Goal: Obtain resource: Download file/media

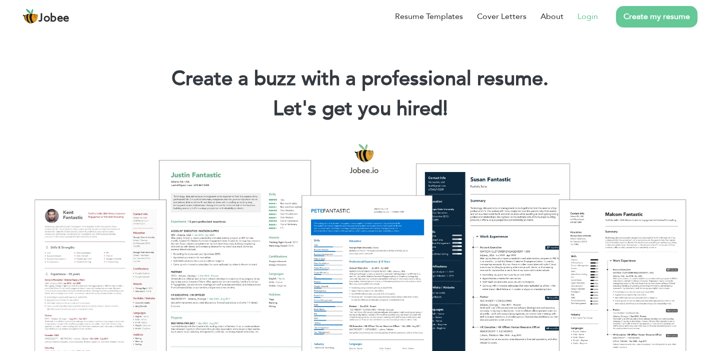
click at [586, 19] on link "Login" at bounding box center [587, 16] width 20 height 12
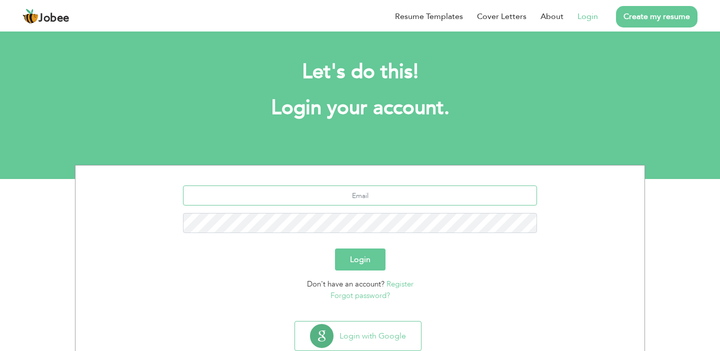
click at [338, 202] on input "text" at bounding box center [360, 195] width 354 height 20
type input "faizanahmed21@hotmail.com"
click at [335, 248] on button "Login" at bounding box center [360, 259] width 50 height 22
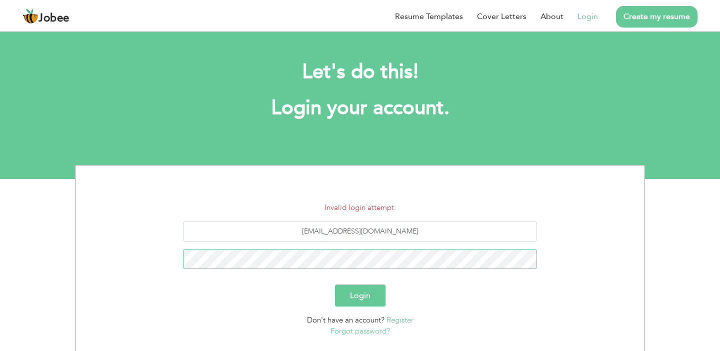
click at [335, 284] on button "Login" at bounding box center [360, 295] width 50 height 22
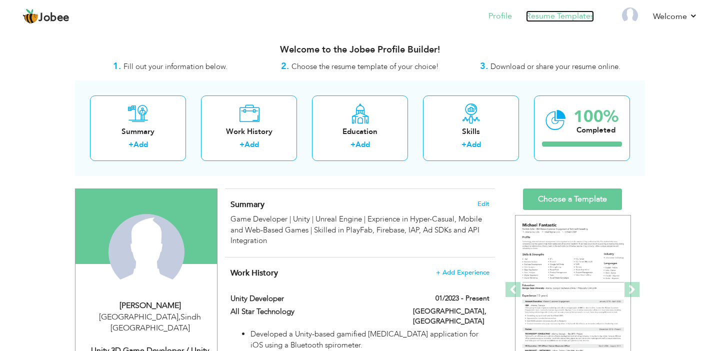
click at [568, 17] on link "Resume Templates" at bounding box center [560, 15] width 68 height 11
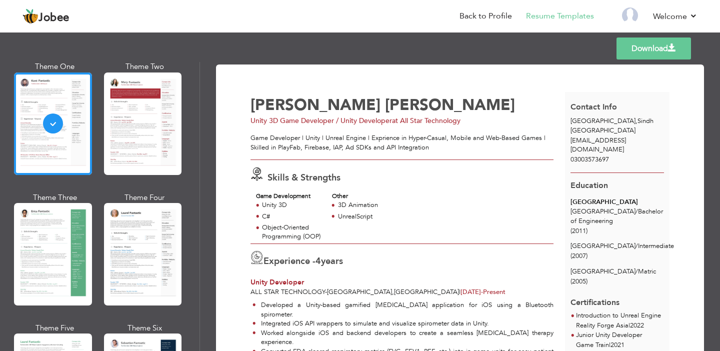
scroll to position [68, 0]
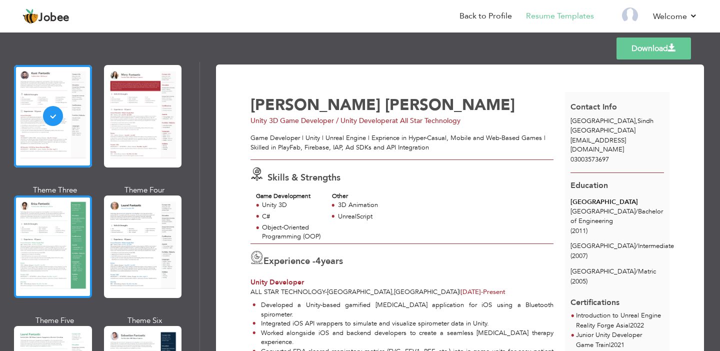
click at [81, 219] on div at bounding box center [53, 246] width 78 height 102
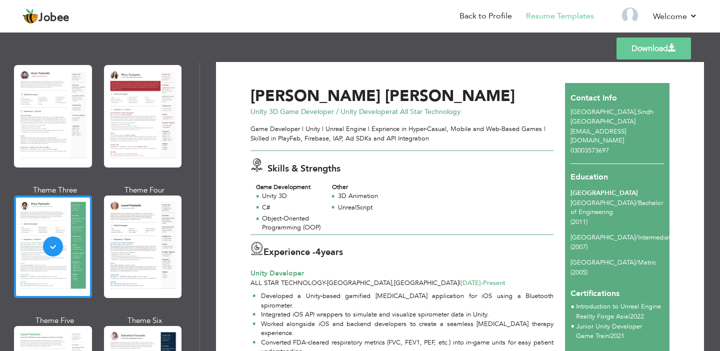
scroll to position [0, 0]
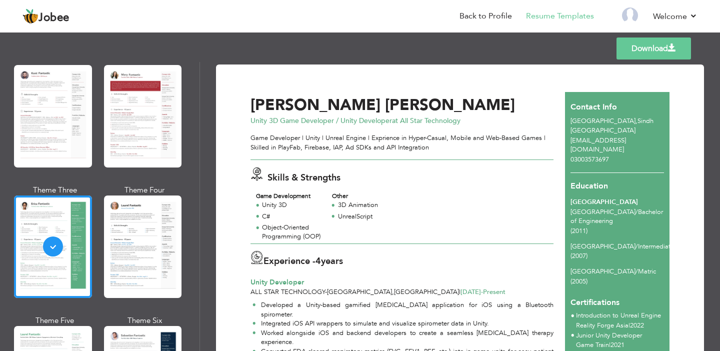
click at [650, 52] on link "Download" at bounding box center [653, 48] width 74 height 22
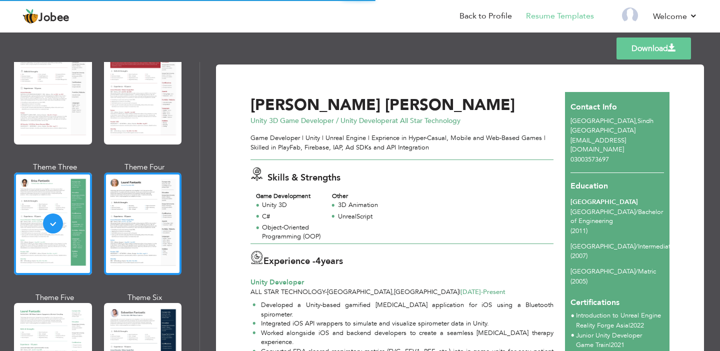
scroll to position [92, 0]
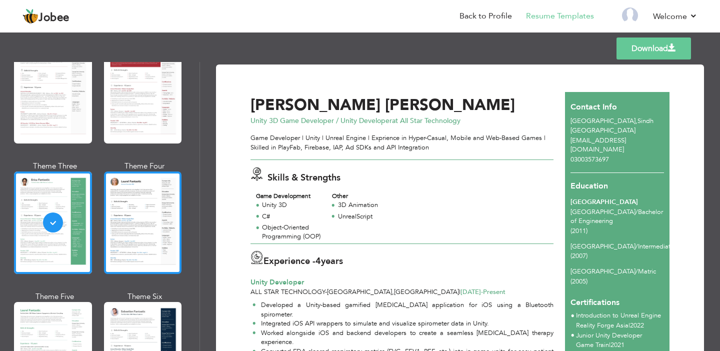
click at [114, 227] on div at bounding box center [143, 222] width 78 height 102
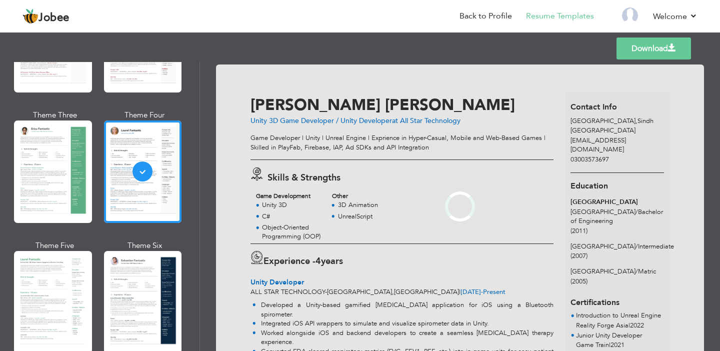
scroll to position [143, 0]
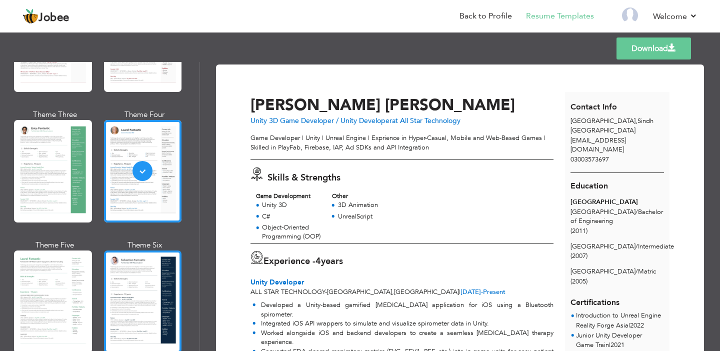
click at [165, 282] on div at bounding box center [143, 301] width 78 height 102
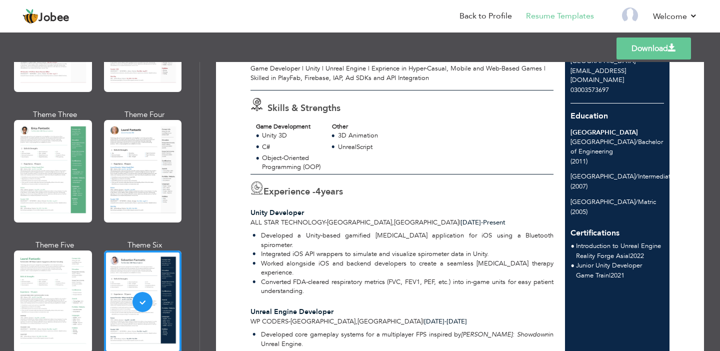
scroll to position [0, 0]
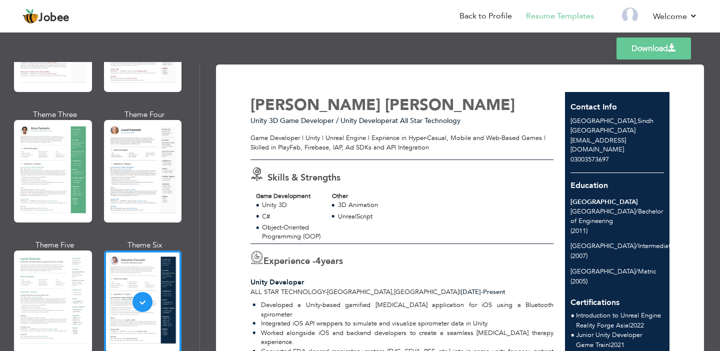
click at [656, 51] on link "Download" at bounding box center [653, 48] width 74 height 22
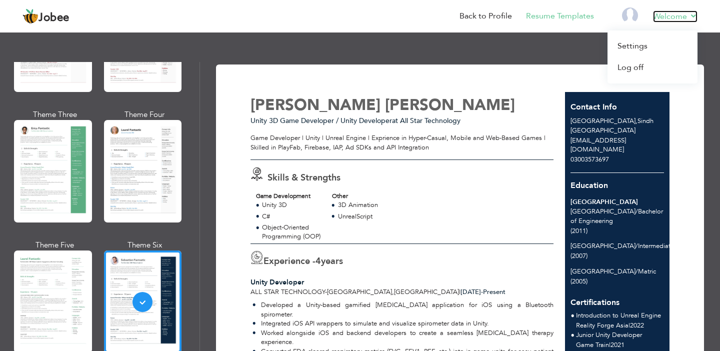
click at [689, 14] on link "Welcome" at bounding box center [675, 16] width 44 height 12
click at [623, 66] on link "Log off" at bounding box center [652, 67] width 90 height 21
